Goal: Task Accomplishment & Management: Complete application form

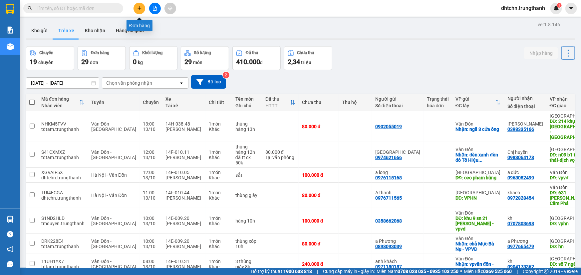
click at [138, 9] on icon "plus" at bounding box center [139, 8] width 5 height 5
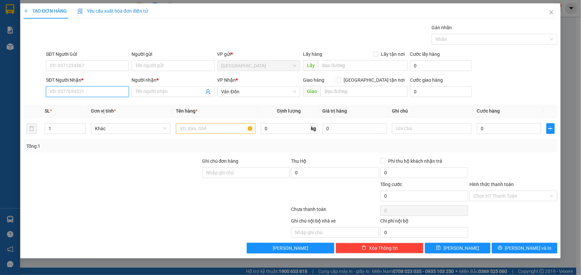
click at [76, 93] on input "SĐT Người Nhận *" at bounding box center [87, 92] width 83 height 11
type input "0968312356"
click at [96, 105] on div "0968312356 - Nhân" at bounding box center [87, 104] width 75 height 7
type input "Nhân"
type input "vpvđ"
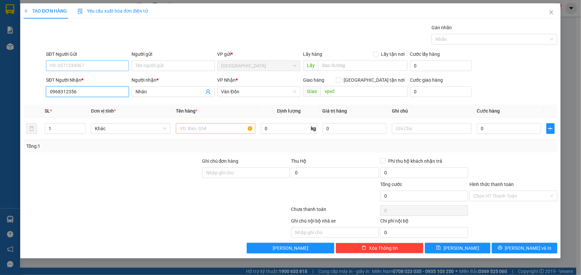
type input "0968312356"
click at [74, 61] on input "SĐT Người Gửi" at bounding box center [87, 66] width 83 height 11
click at [83, 78] on div "0866861728 - khách" at bounding box center [87, 79] width 75 height 7
type input "0866861728"
type input "khách"
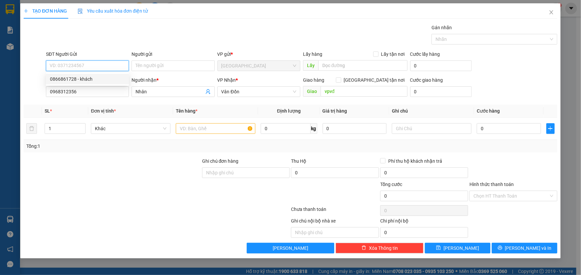
type input "vphn"
drag, startPoint x: 96, startPoint y: 66, endPoint x: 13, endPoint y: 66, distance: 83.2
click at [14, 66] on div "TẠO ĐƠN HÀNG Yêu cầu xuất hóa đơn điện tử Transit Pickup Surcharge Ids Transit …" at bounding box center [290, 137] width 581 height 275
paste input "7895186"
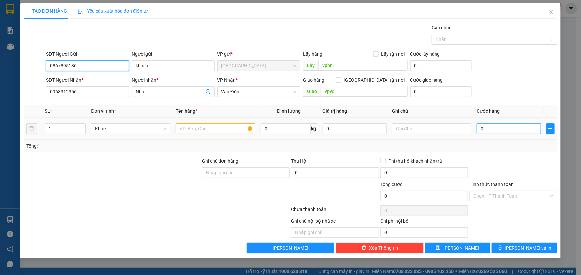
type input "0867895186"
click at [498, 129] on input "0" at bounding box center [508, 128] width 64 height 11
type input "1"
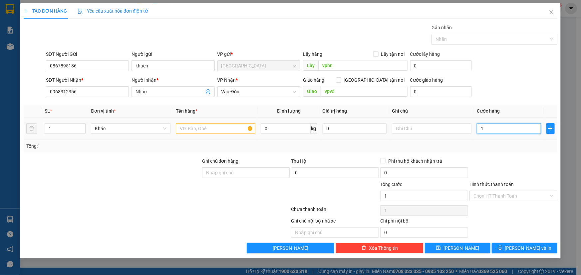
type input "15"
type input "150"
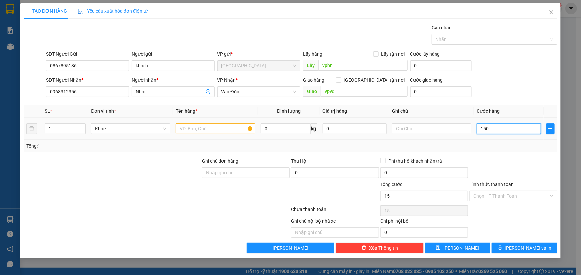
type input "150"
type input "1.500"
type input "15.000"
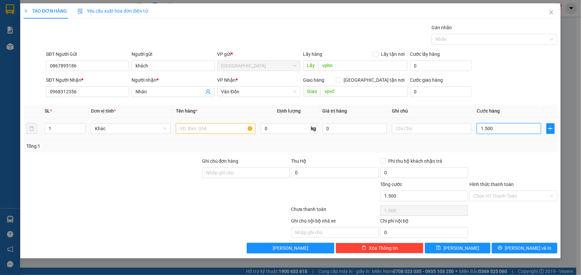
type input "15.000"
type input "150.000"
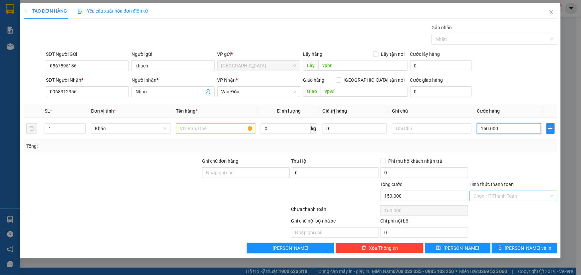
type input "150.000"
drag, startPoint x: 498, startPoint y: 197, endPoint x: 494, endPoint y: 190, distance: 8.0
click at [497, 197] on input "Hình thức thanh toán" at bounding box center [510, 196] width 75 height 10
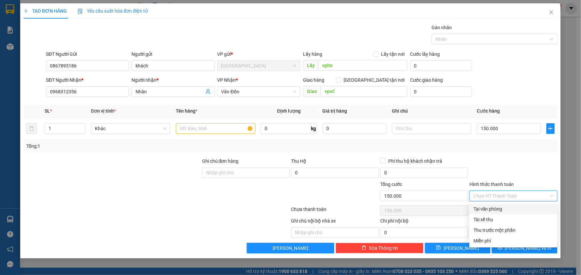
drag, startPoint x: 481, startPoint y: 208, endPoint x: 481, endPoint y: 204, distance: 4.0
click at [481, 209] on div "Tại văn phòng" at bounding box center [513, 209] width 80 height 7
type input "0"
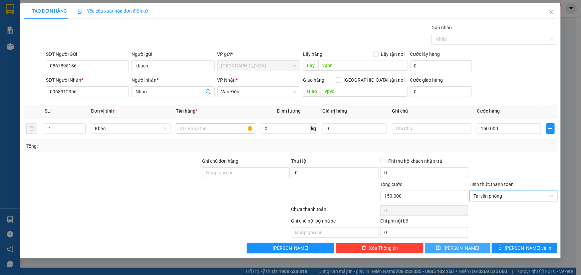
click at [458, 247] on span "[PERSON_NAME]" at bounding box center [461, 248] width 36 height 7
click at [203, 130] on input "text" at bounding box center [216, 128] width 80 height 11
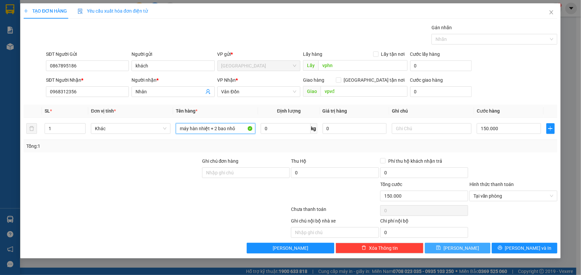
type input "máy hàn nhiệt + 2 bao nhỏ"
click at [452, 245] on button "[PERSON_NAME]" at bounding box center [458, 248] width 66 height 11
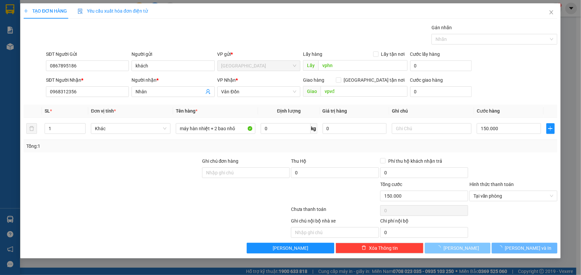
type input "0"
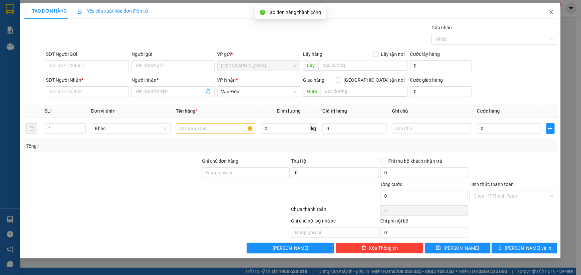
click at [551, 14] on icon "close" at bounding box center [550, 12] width 5 height 5
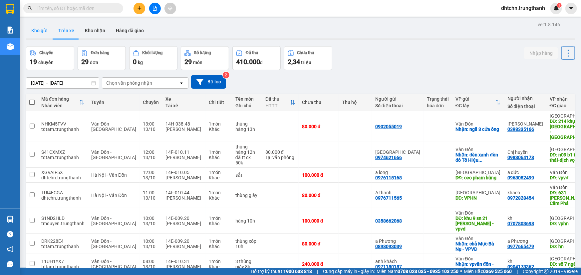
click at [41, 31] on button "Kho gửi" at bounding box center [39, 31] width 27 height 16
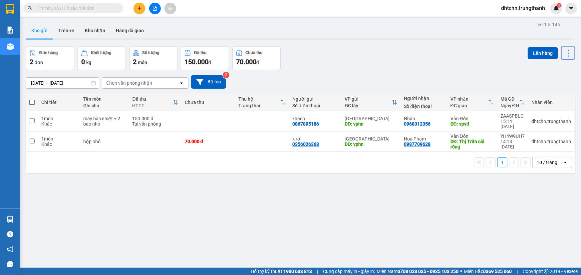
click at [33, 100] on span at bounding box center [31, 102] width 5 height 5
click at [32, 99] on input "checkbox" at bounding box center [32, 99] width 0 height 0
checkbox input "true"
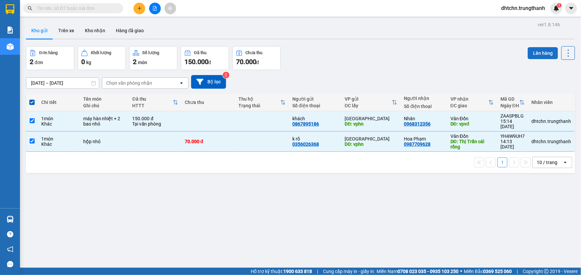
click at [532, 50] on button "Lên hàng" at bounding box center [542, 53] width 30 height 12
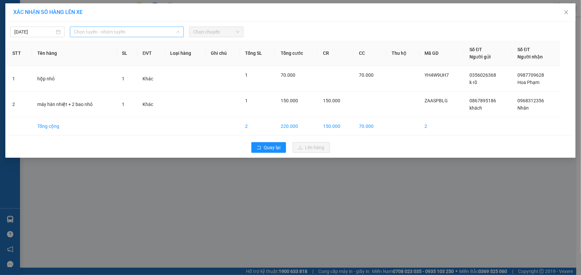
click at [93, 33] on span "Chọn tuyến - nhóm tuyến" at bounding box center [127, 32] width 106 height 10
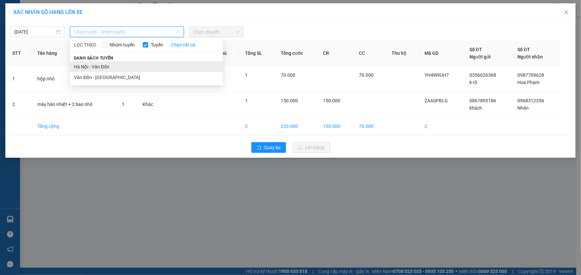
click at [90, 67] on li "Hà Nội - Vân Đồn" at bounding box center [146, 67] width 153 height 11
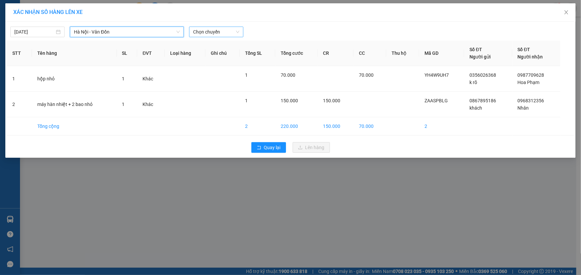
click at [229, 31] on span "Chọn chuyến" at bounding box center [216, 32] width 46 height 10
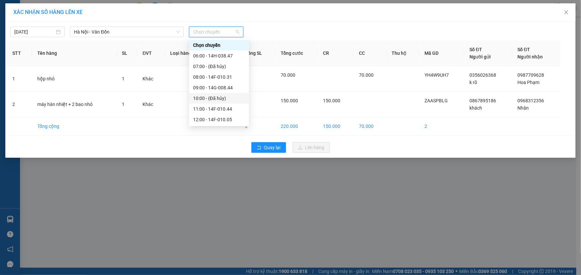
scroll to position [95, 0]
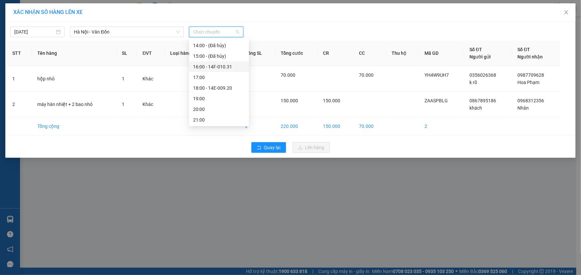
click at [218, 65] on div "16:00 - 14F-010.31" at bounding box center [219, 66] width 52 height 7
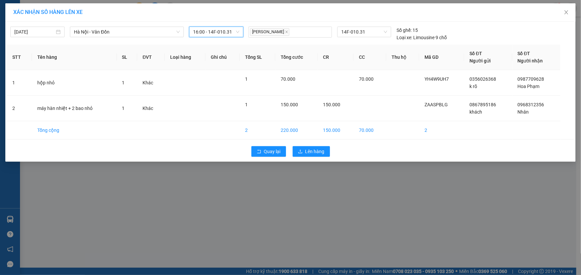
drag, startPoint x: 322, startPoint y: 160, endPoint x: 317, endPoint y: 156, distance: 6.4
click at [322, 160] on div "[DATE] [GEOGRAPHIC_DATA] - [GEOGRAPHIC_DATA] Đồn LỌC THEO Nhóm tuyến Tuyến Chọn…" at bounding box center [290, 92] width 570 height 140
click at [314, 153] on span "Lên hàng" at bounding box center [314, 151] width 19 height 7
